Goal: Task Accomplishment & Management: Manage account settings

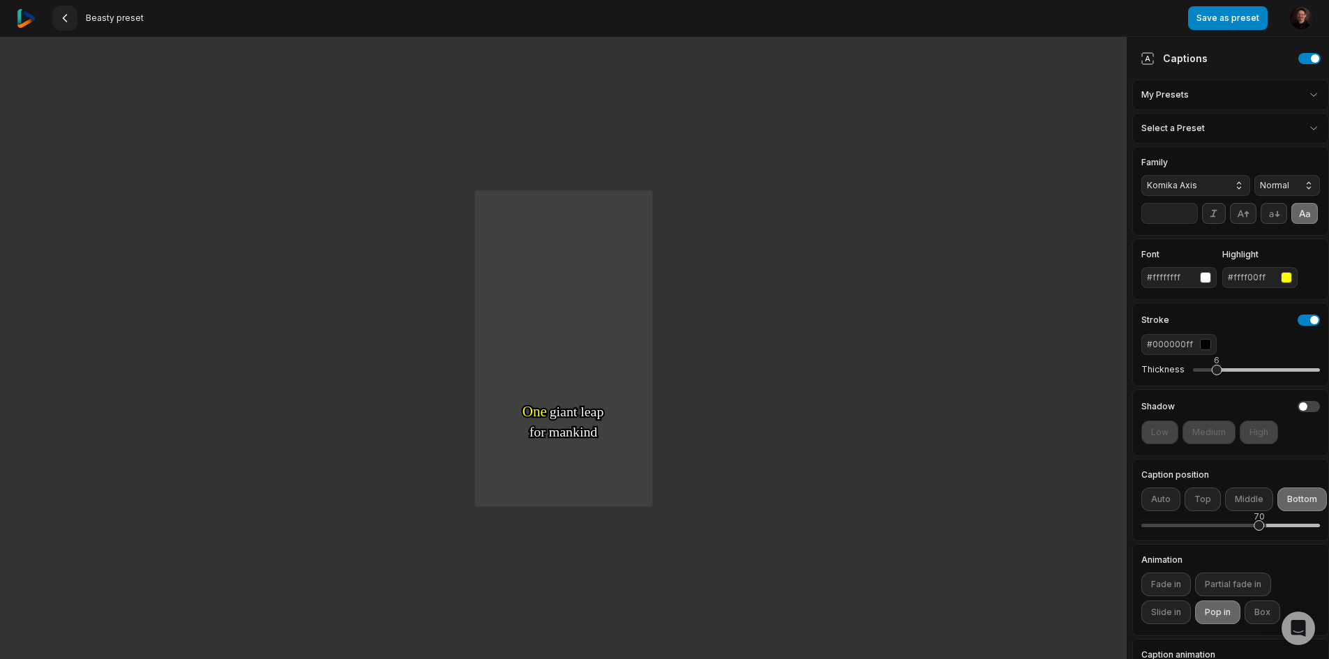
click at [69, 24] on button at bounding box center [64, 18] width 25 height 25
